Goal: Task Accomplishment & Management: Manage account settings

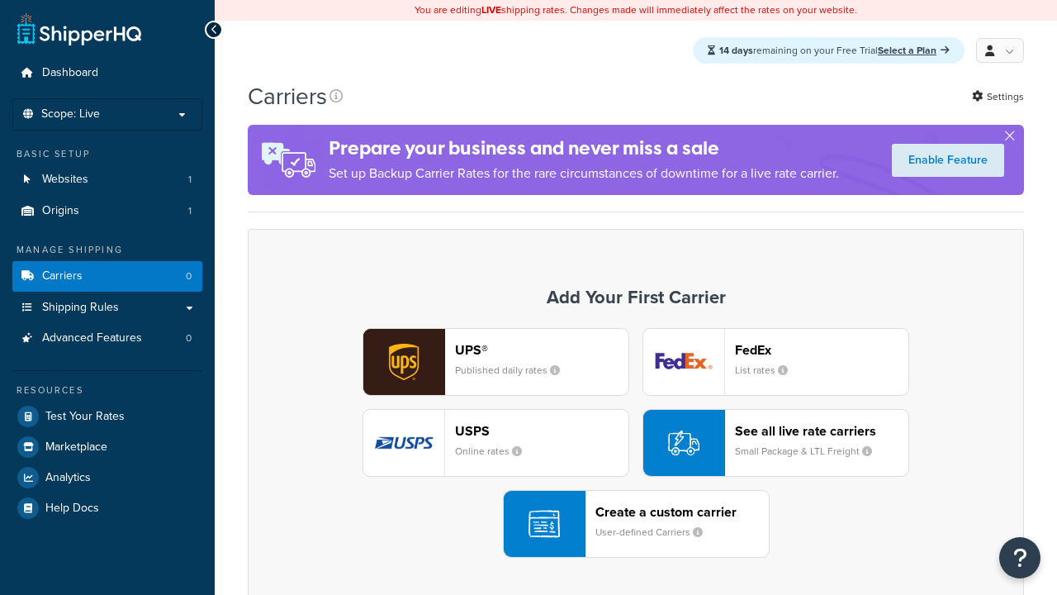
click at [636, 524] on div "Create a custom carrier User-defined Carriers" at bounding box center [682, 524] width 173 height 40
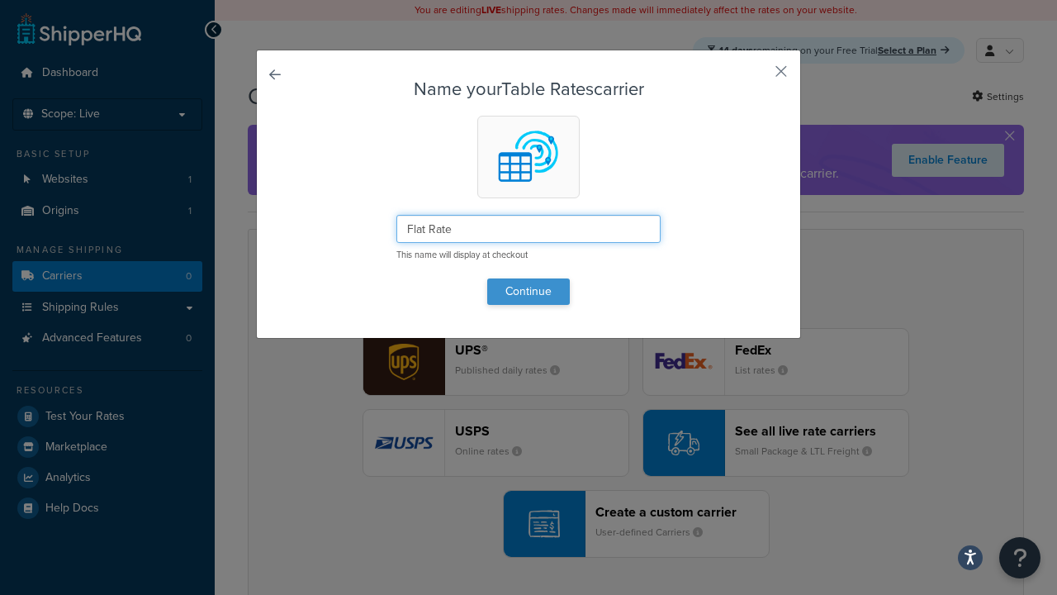
type input "Flat Rate"
click at [529, 291] on button "Continue" at bounding box center [528, 291] width 83 height 26
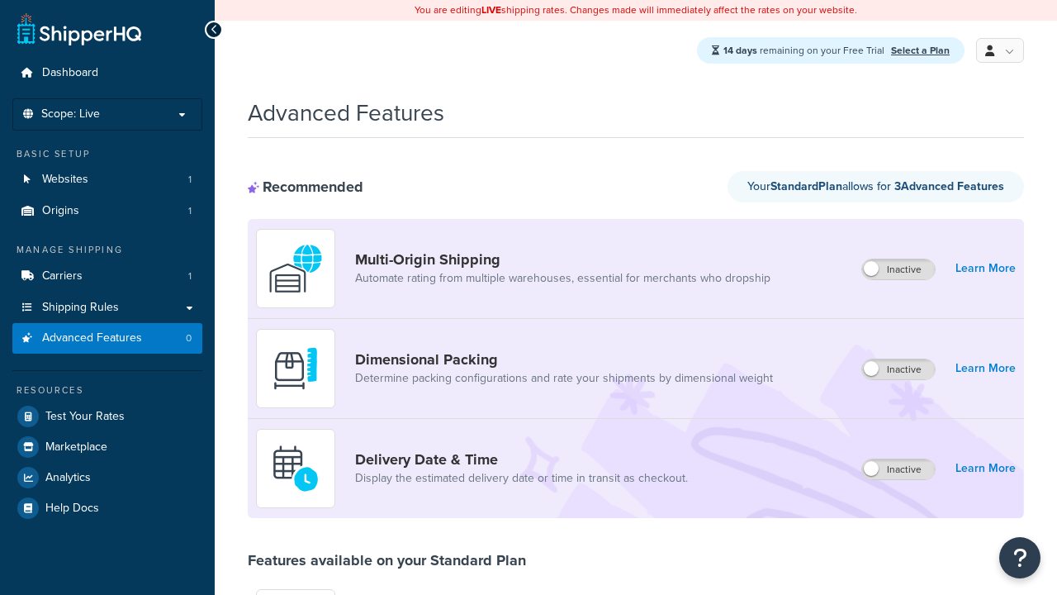
click at [899, 270] on label "Inactive" at bounding box center [898, 269] width 73 height 20
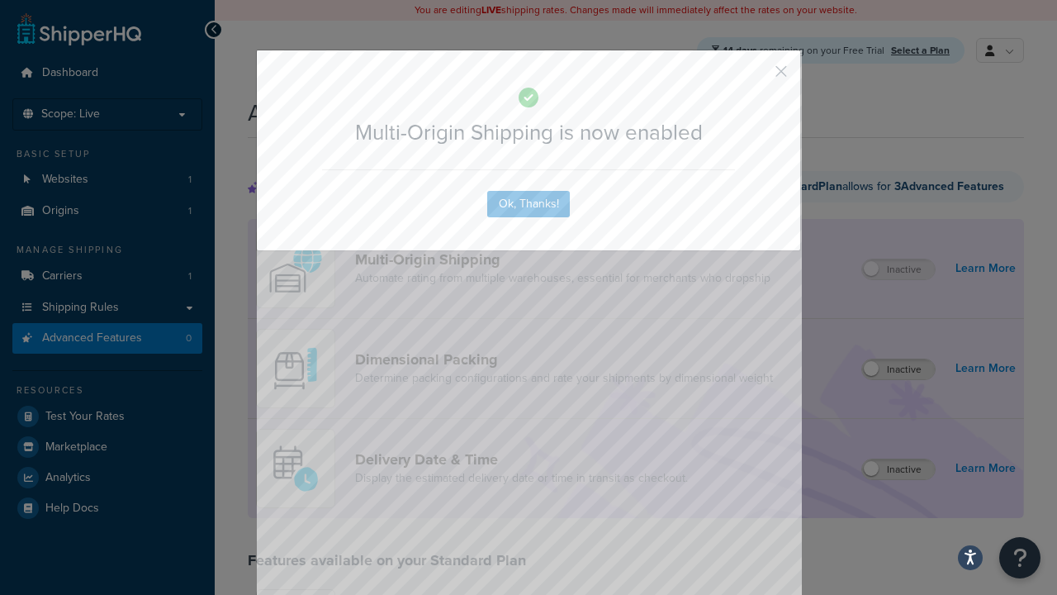
click at [757, 77] on button "button" at bounding box center [757, 77] width 4 height 4
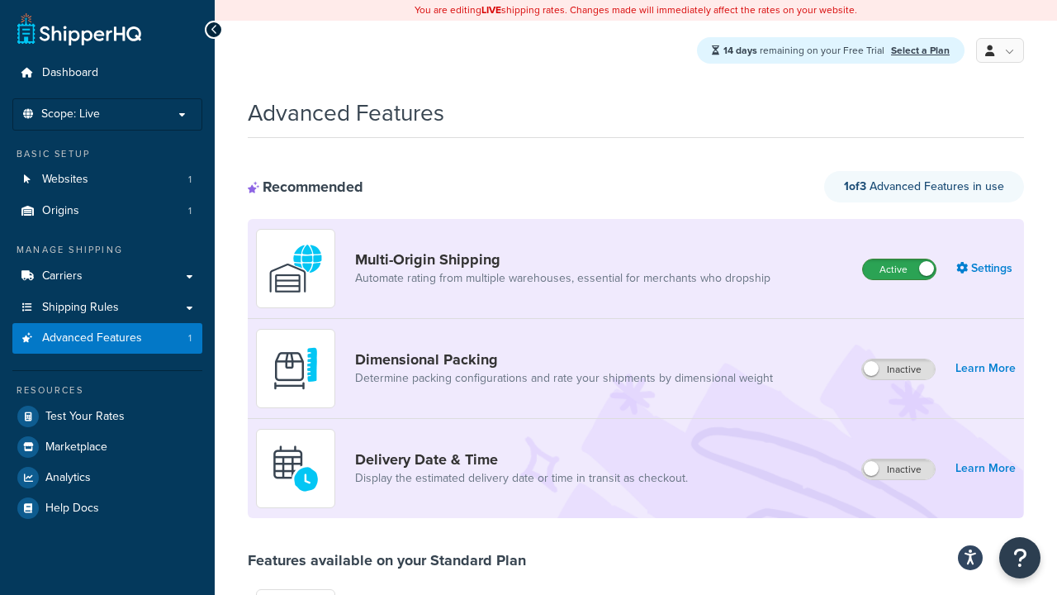
click at [899, 270] on label "Active" at bounding box center [899, 269] width 73 height 20
click at [899, 370] on label "Inactive" at bounding box center [898, 369] width 73 height 20
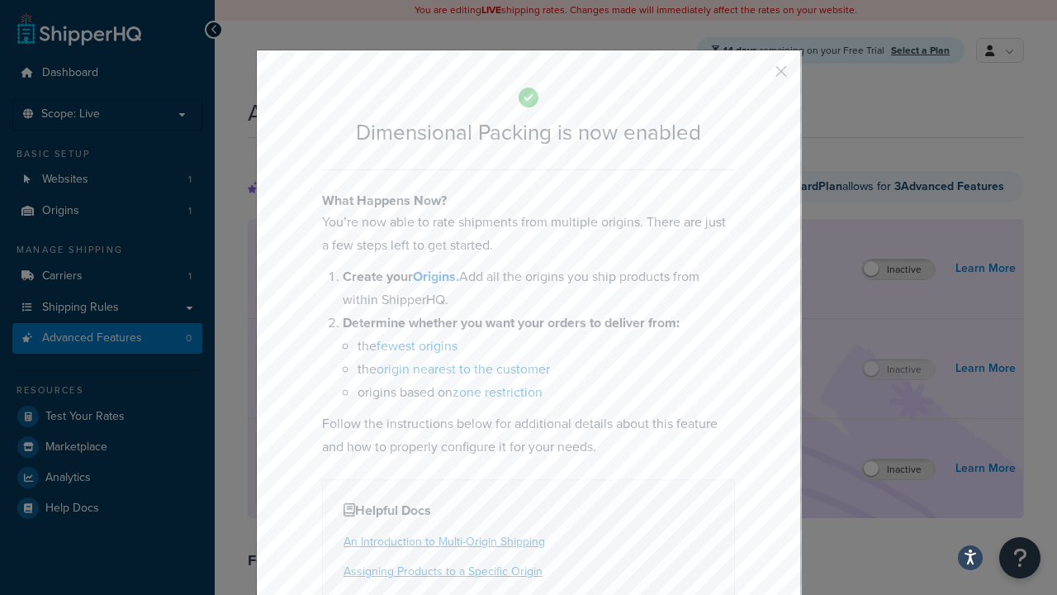
click at [757, 77] on button "button" at bounding box center [757, 77] width 4 height 4
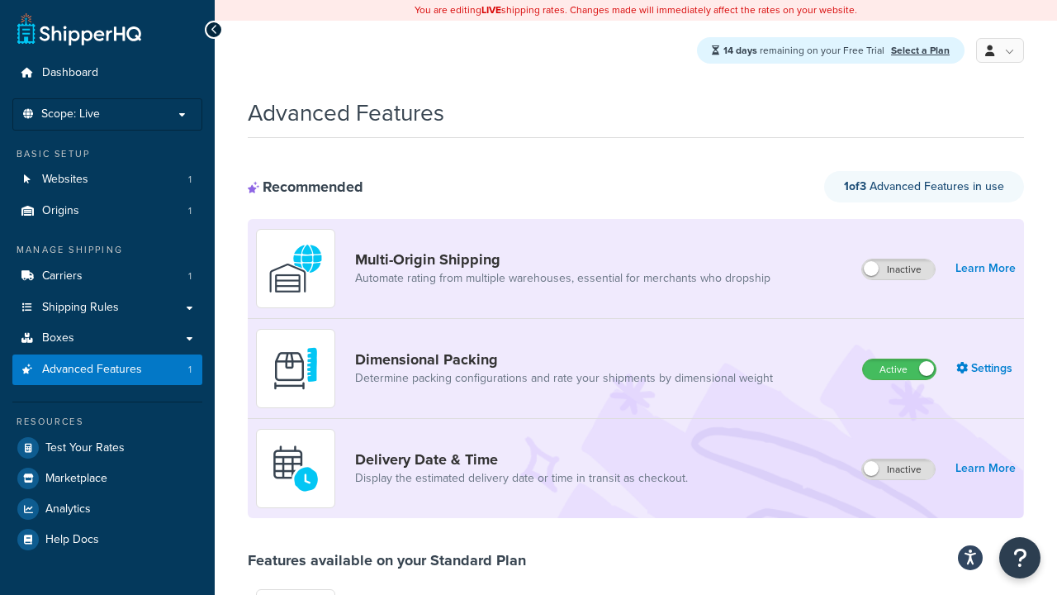
click at [899, 359] on label "Active" at bounding box center [899, 369] width 73 height 20
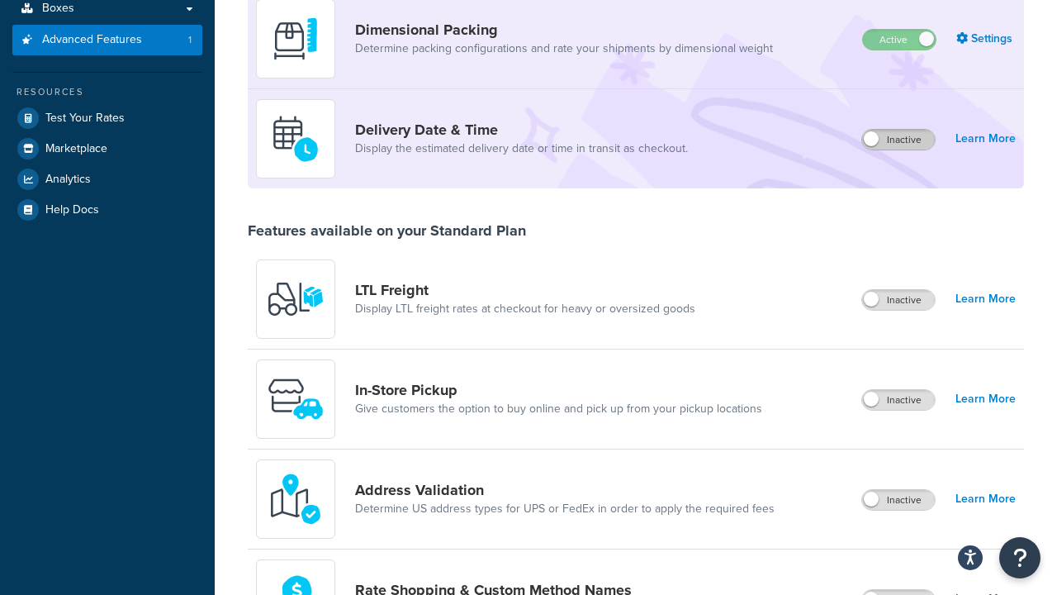
click at [899, 140] on label "Inactive" at bounding box center [898, 140] width 73 height 20
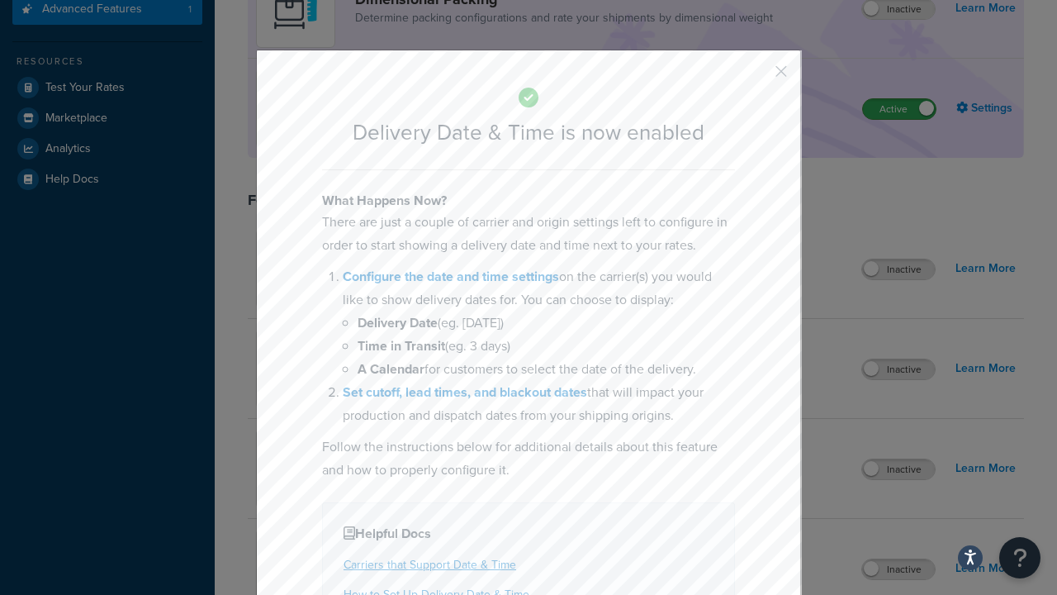
click at [757, 77] on button "button" at bounding box center [757, 77] width 4 height 4
click at [899, 110] on label "Active" at bounding box center [899, 109] width 73 height 20
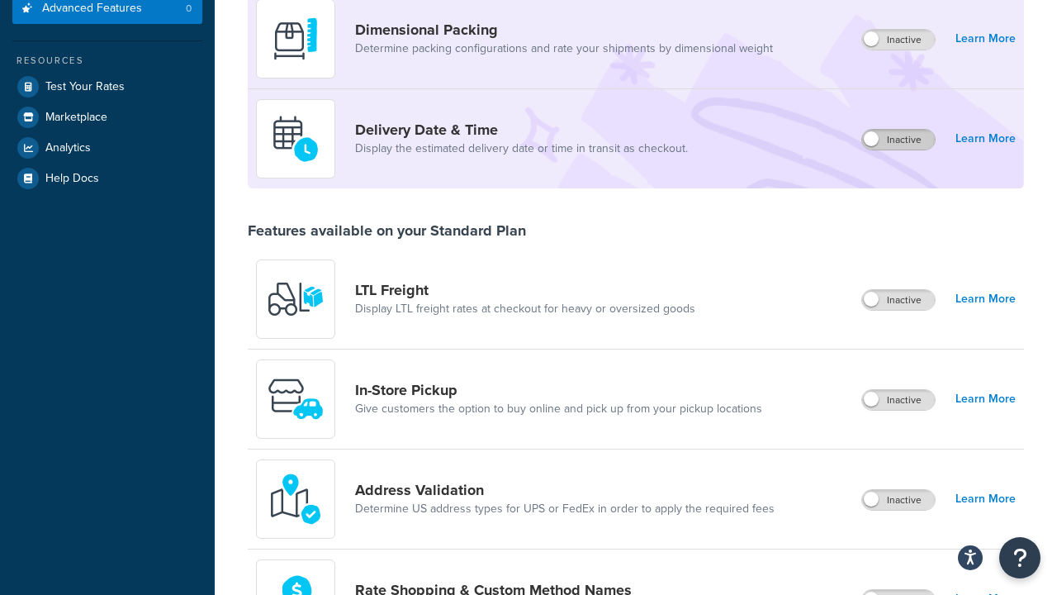
click at [899, 301] on label "Inactive" at bounding box center [898, 300] width 73 height 20
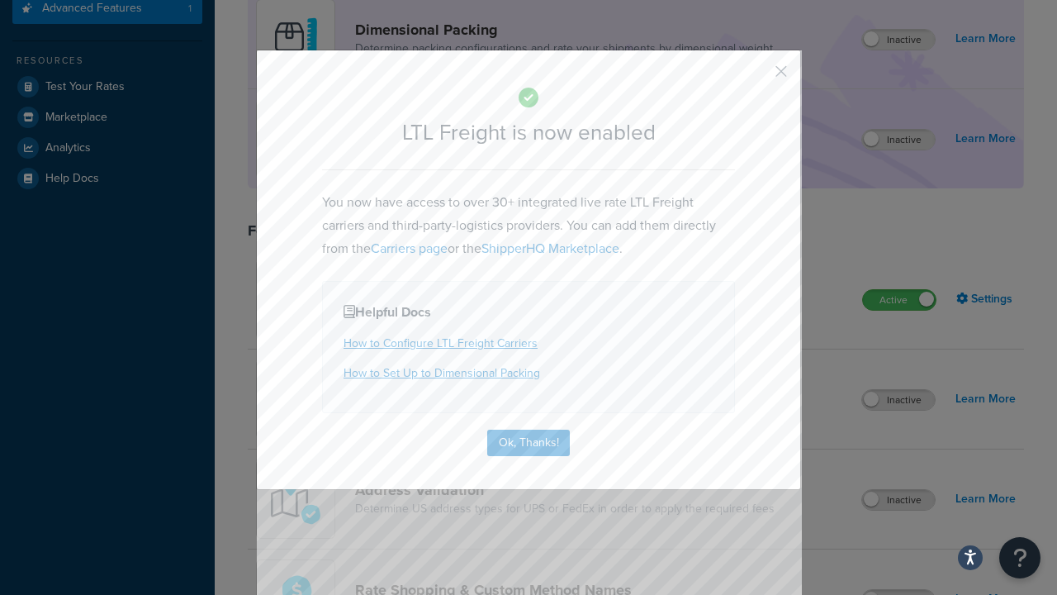
click at [757, 77] on button "button" at bounding box center [757, 77] width 4 height 4
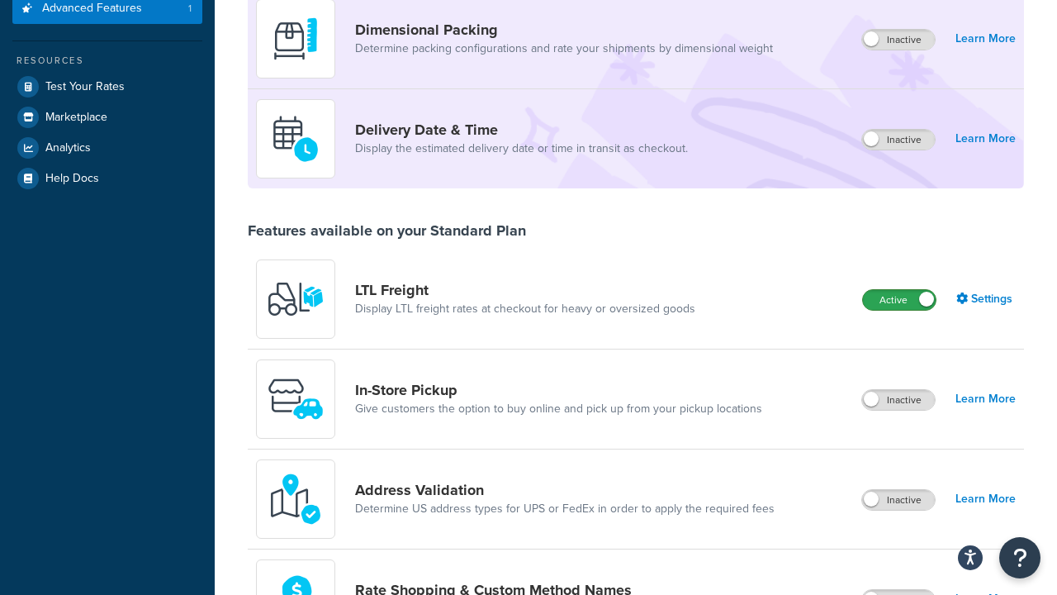
click at [899, 297] on label "Active" at bounding box center [899, 300] width 73 height 20
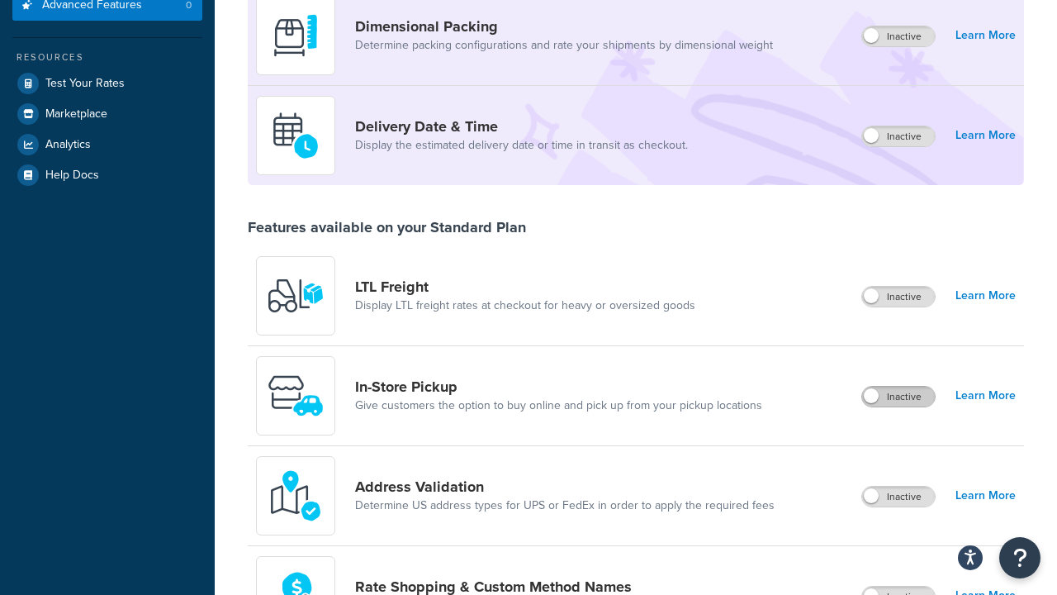
click at [899, 397] on label "Inactive" at bounding box center [898, 397] width 73 height 20
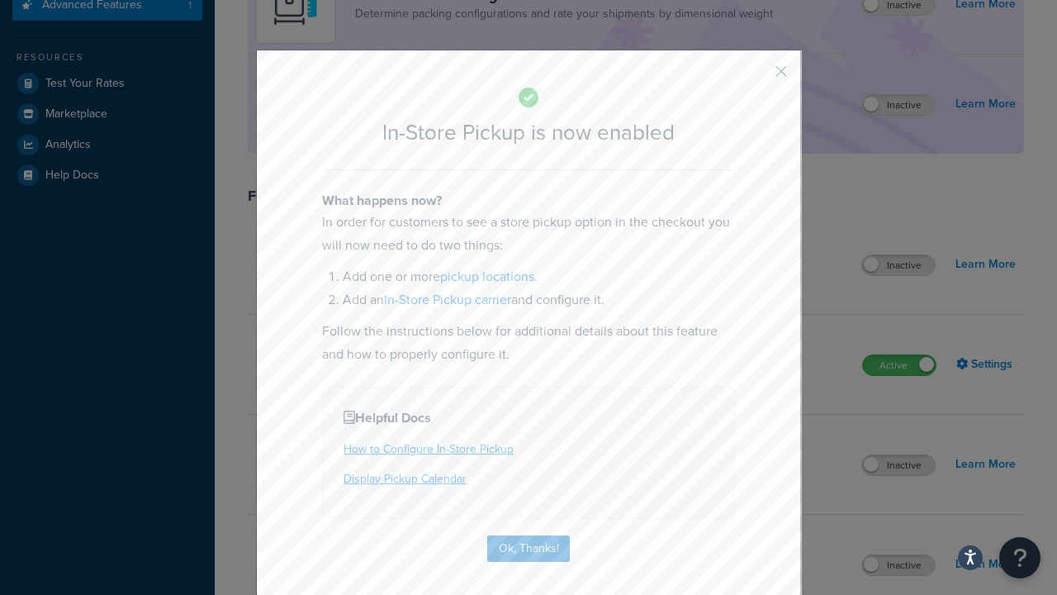
click at [757, 77] on button "button" at bounding box center [757, 77] width 4 height 4
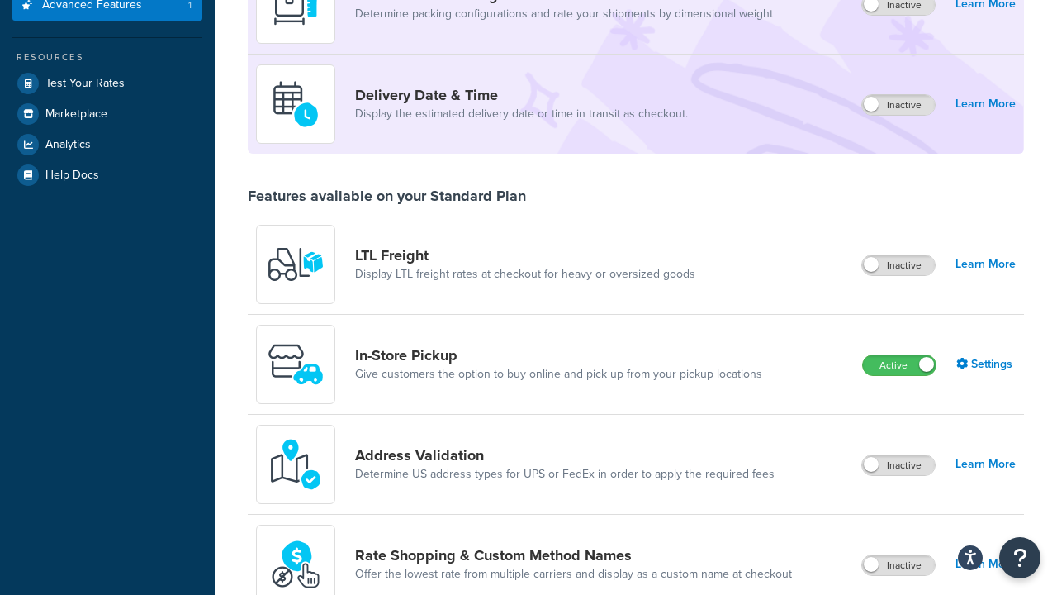
click at [899, 355] on label "Active" at bounding box center [899, 365] width 73 height 20
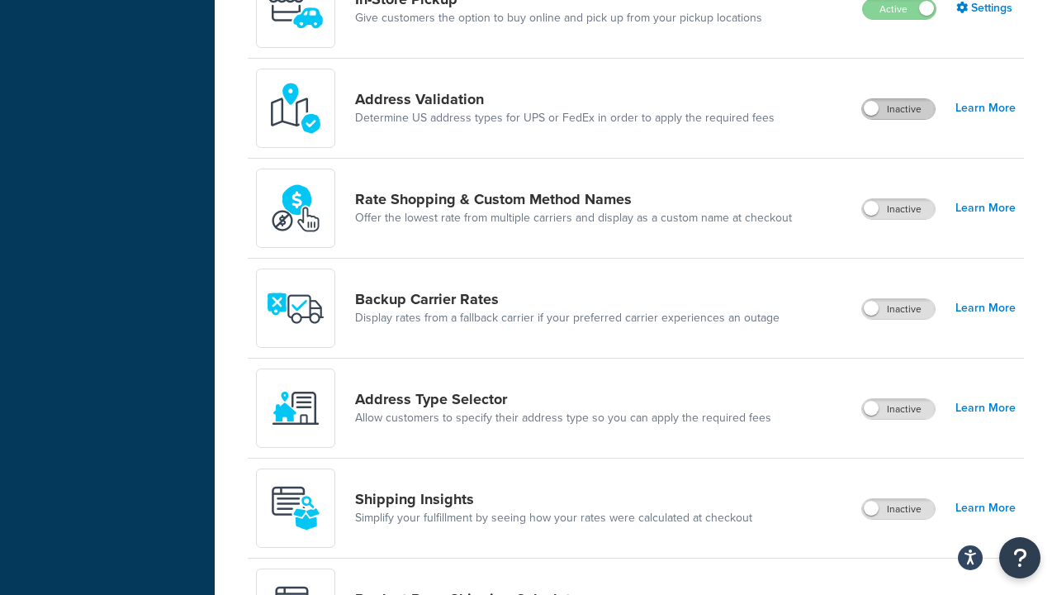
click at [899, 110] on label "Inactive" at bounding box center [898, 109] width 73 height 20
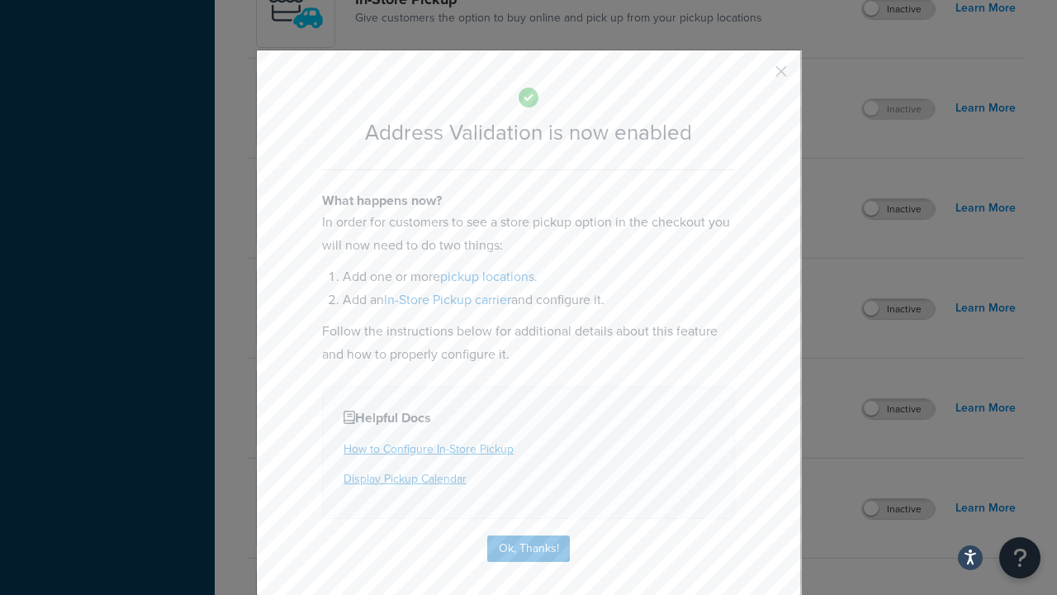
click at [757, 77] on button "button" at bounding box center [757, 77] width 4 height 4
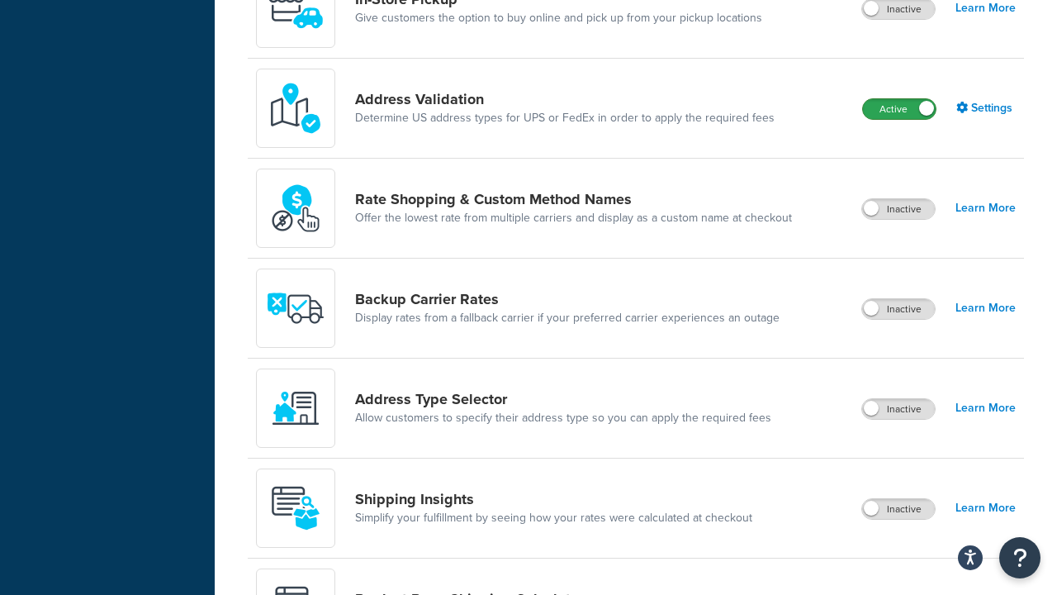
click at [899, 99] on label "Active" at bounding box center [899, 109] width 73 height 20
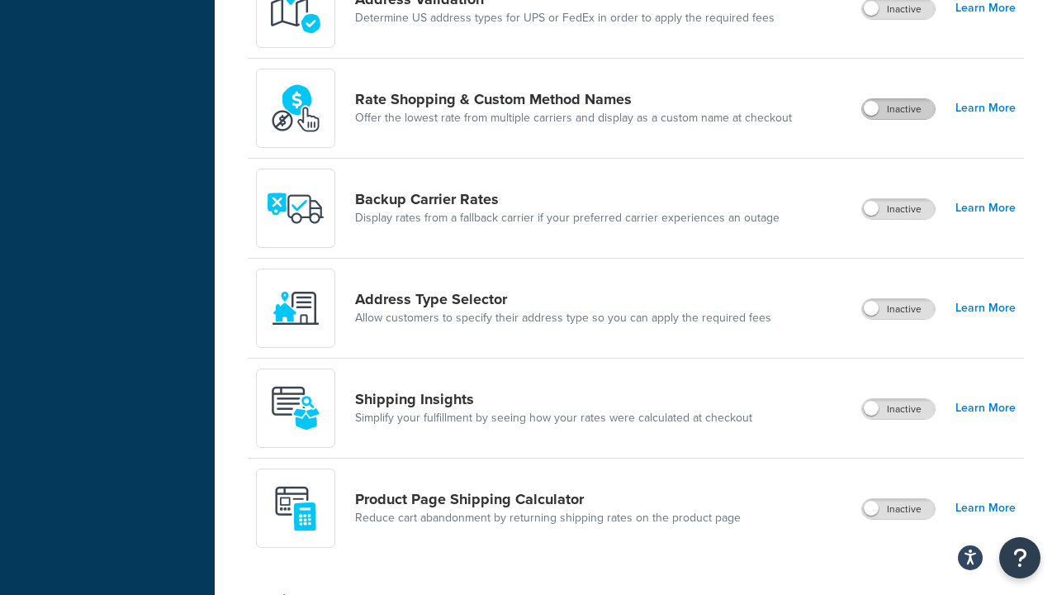
click at [899, 110] on label "Inactive" at bounding box center [898, 109] width 73 height 20
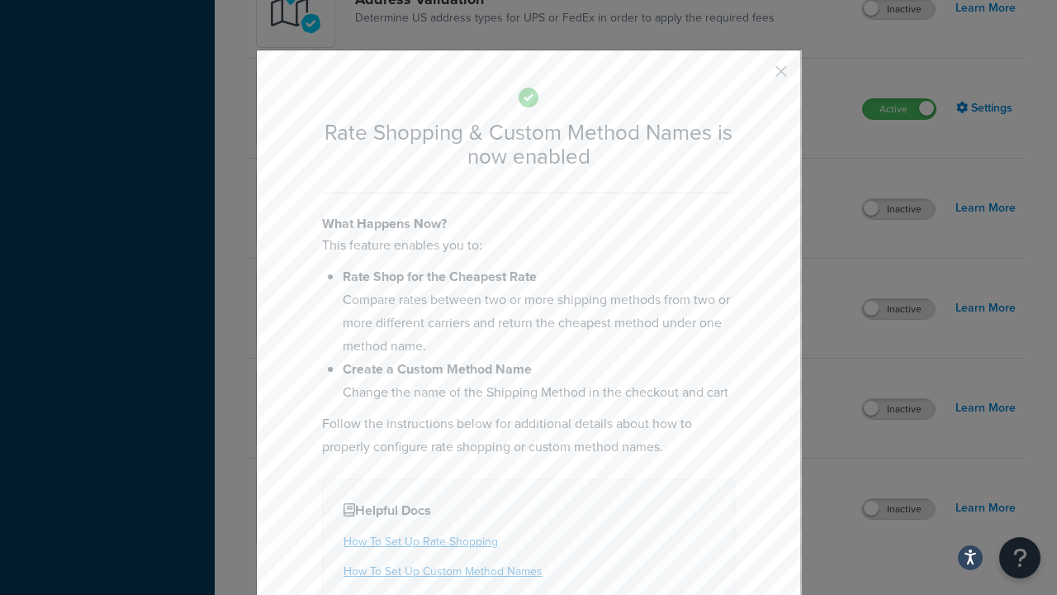
click at [757, 77] on button "button" at bounding box center [757, 77] width 4 height 4
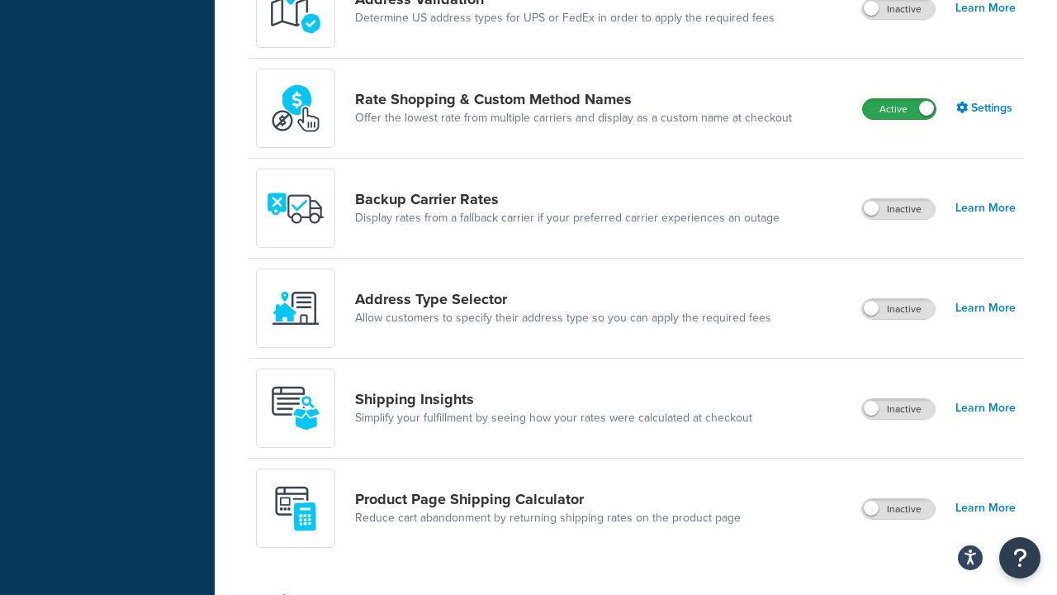
click at [899, 110] on label "Active" at bounding box center [899, 109] width 73 height 20
click at [899, 210] on label "Inactive" at bounding box center [898, 209] width 73 height 20
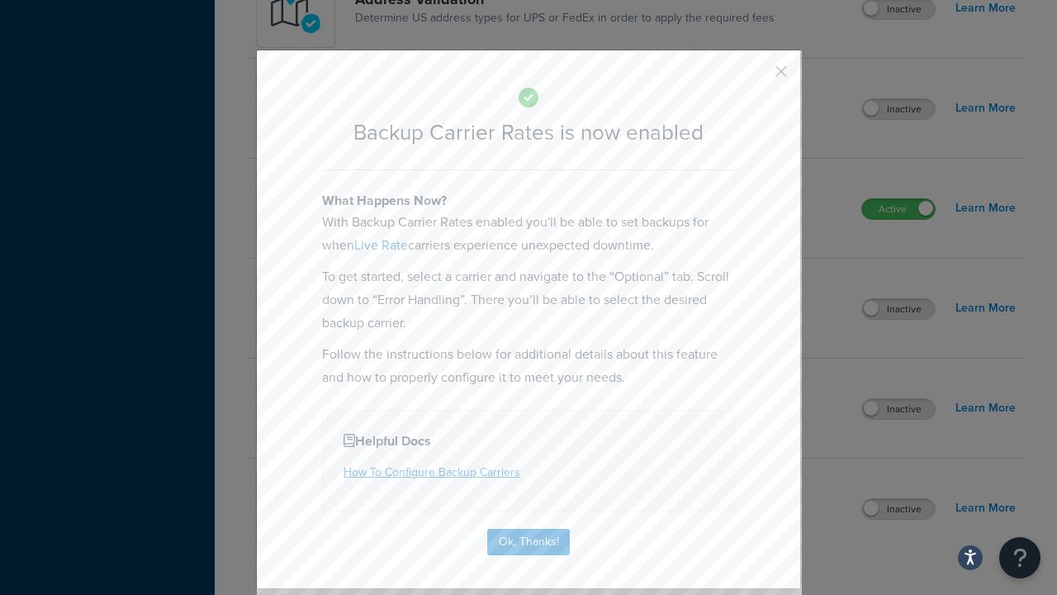
click at [757, 77] on button "button" at bounding box center [757, 77] width 4 height 4
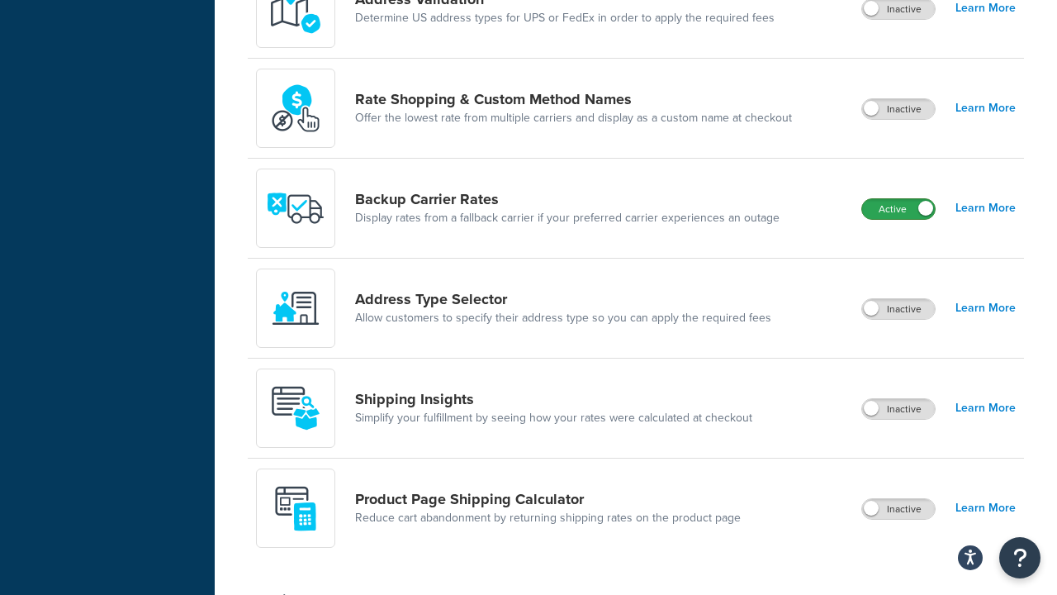
click at [899, 210] on label "Active" at bounding box center [898, 209] width 73 height 20
click at [899, 310] on label "Inactive" at bounding box center [898, 309] width 73 height 20
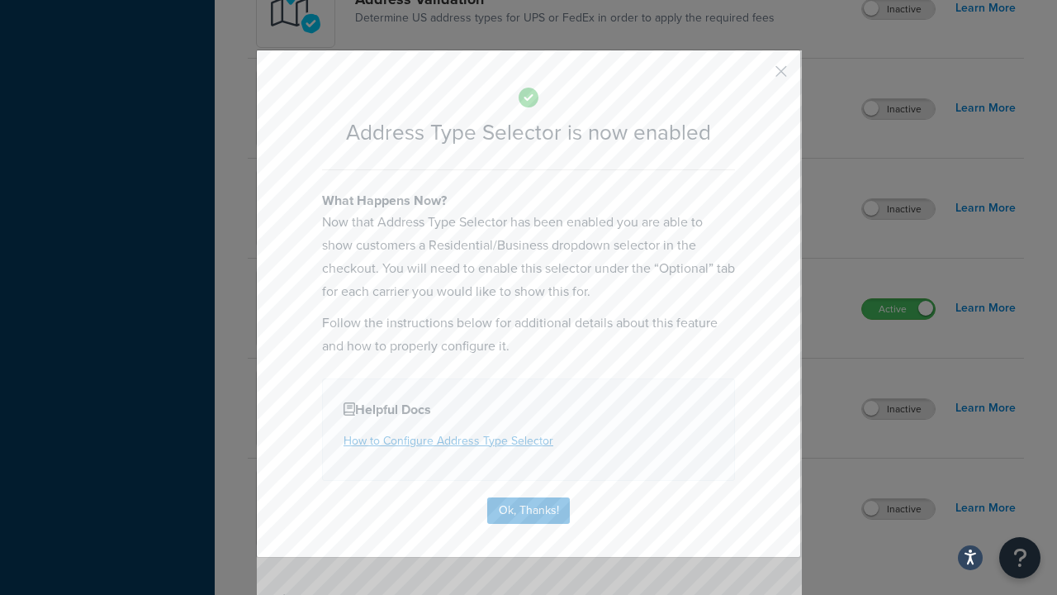
click at [757, 77] on button "button" at bounding box center [757, 77] width 4 height 4
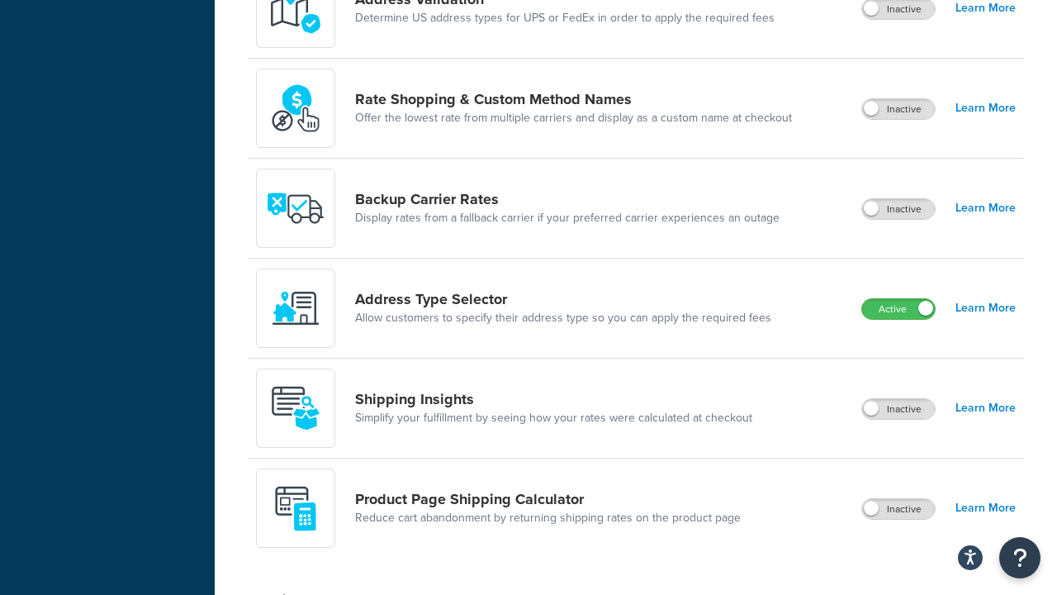
click at [899, 310] on label "Active" at bounding box center [898, 309] width 73 height 20
click at [899, 510] on label "Inactive" at bounding box center [898, 509] width 73 height 20
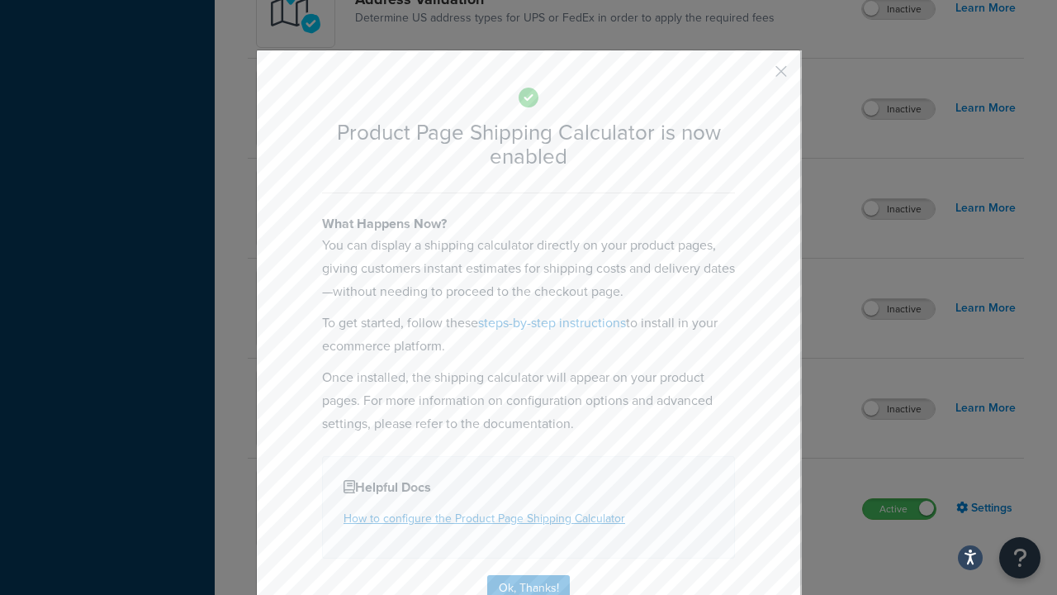
click at [757, 77] on button "button" at bounding box center [757, 77] width 4 height 4
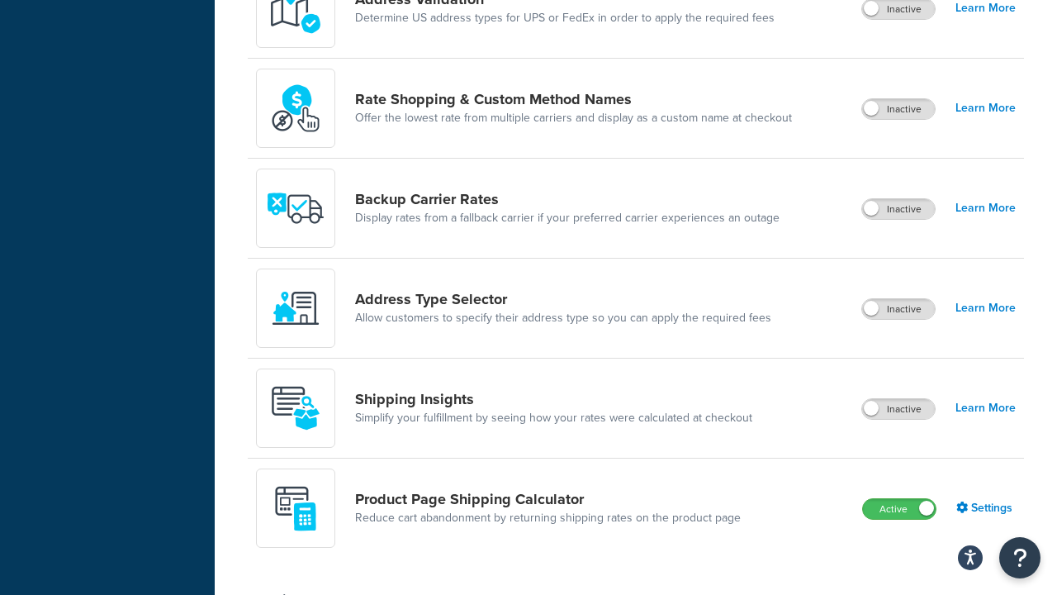
click at [899, 510] on label "Active" at bounding box center [899, 509] width 73 height 20
click at [899, 410] on label "Inactive" at bounding box center [898, 409] width 73 height 20
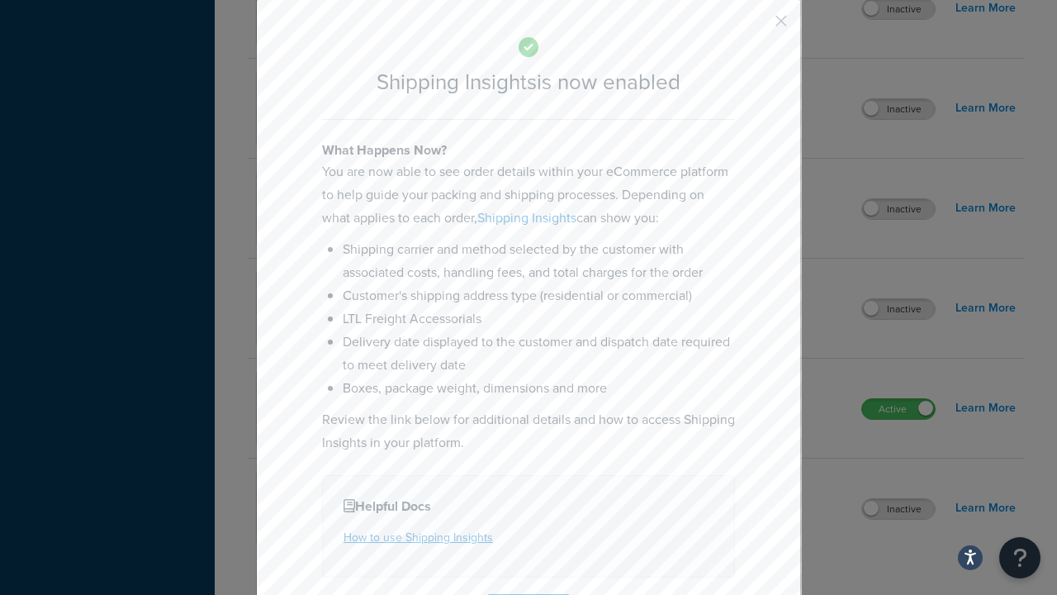
scroll to position [108, 0]
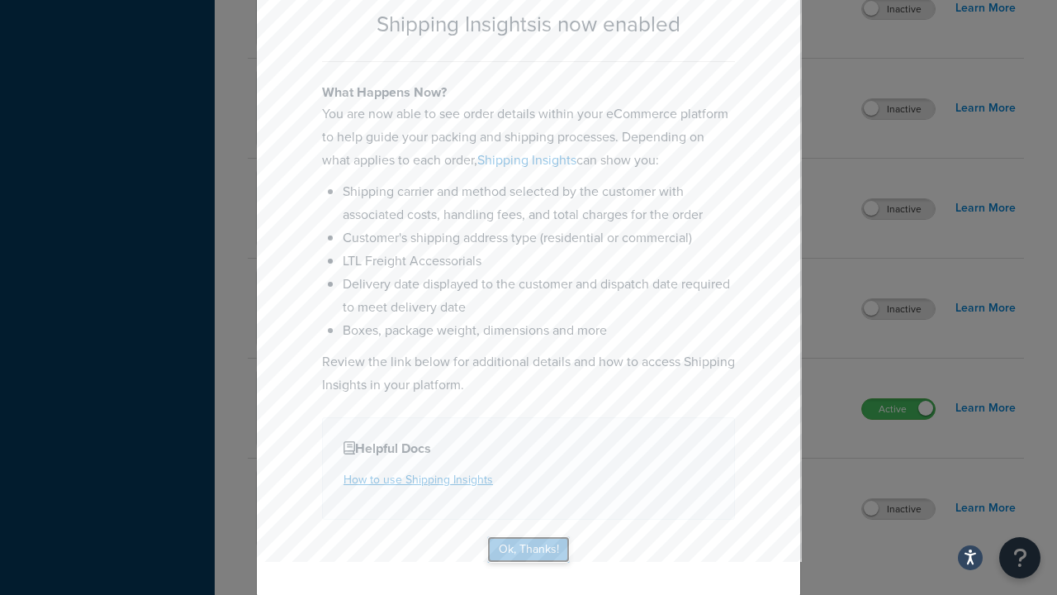
click at [530, 548] on button "Ok, Thanks!" at bounding box center [528, 549] width 83 height 26
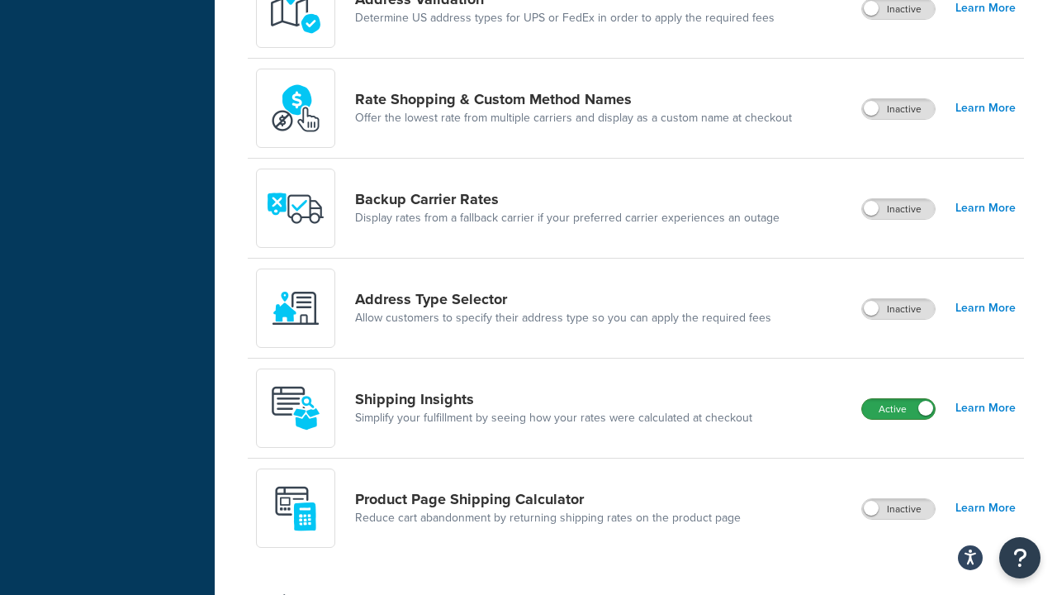
click at [873, 405] on label "Active" at bounding box center [898, 409] width 73 height 20
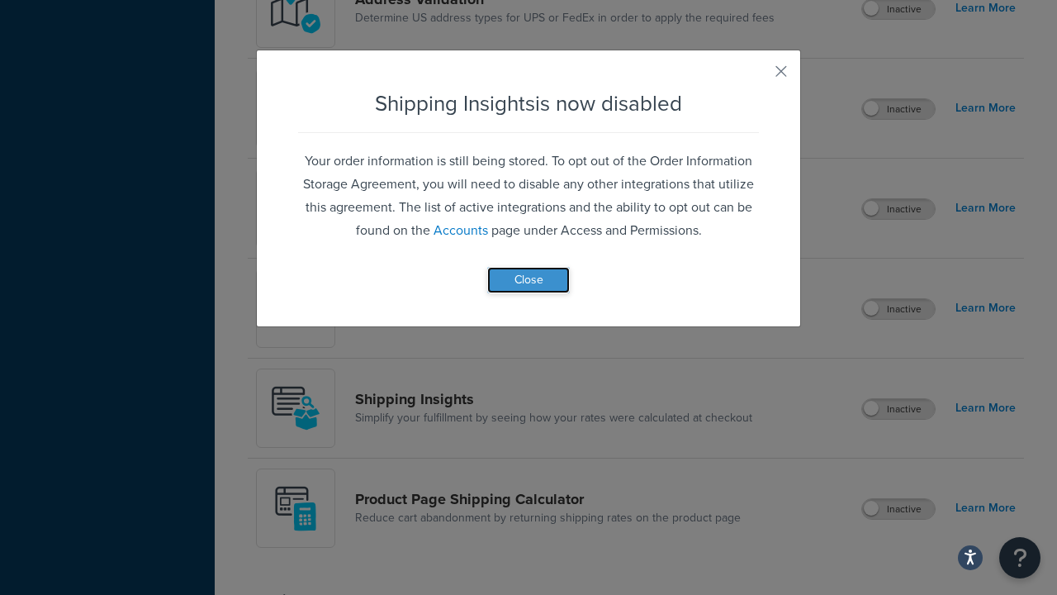
click at [543, 284] on button "Close" at bounding box center [528, 280] width 83 height 26
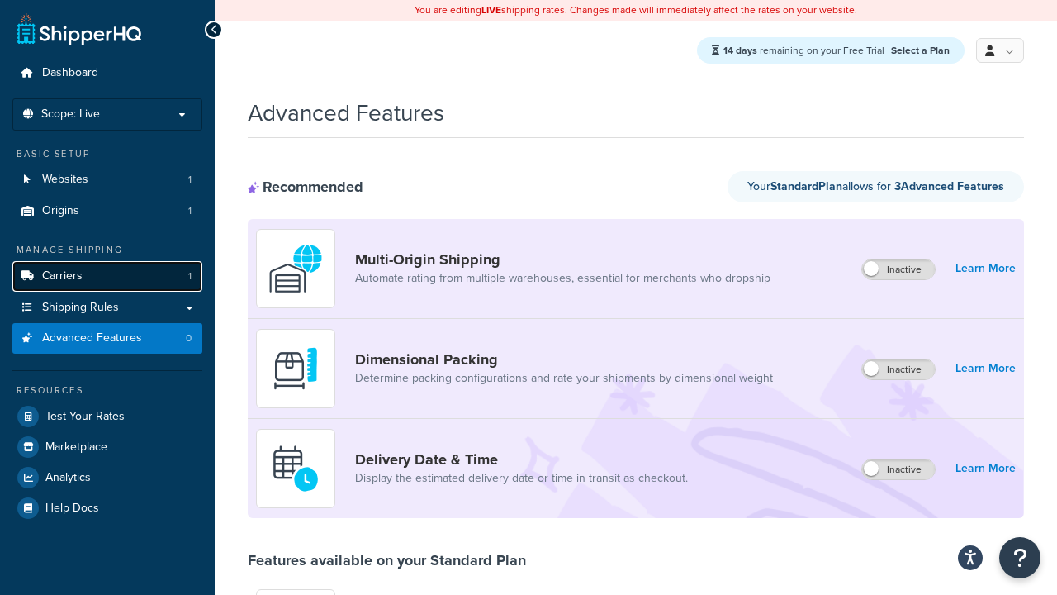
click at [63, 275] on span "Carriers" at bounding box center [62, 276] width 40 height 14
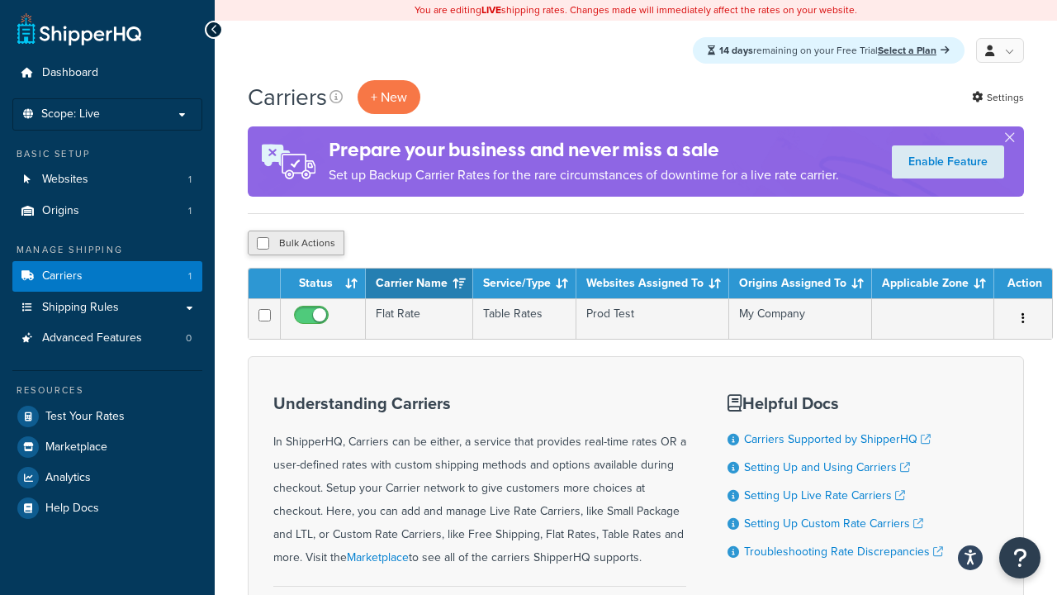
click at [293, 243] on button "Bulk Actions" at bounding box center [296, 242] width 97 height 25
checkbox input "true"
click at [434, 247] on button "Delete" at bounding box center [440, 242] width 57 height 25
